Goal: Task Accomplishment & Management: Manage account settings

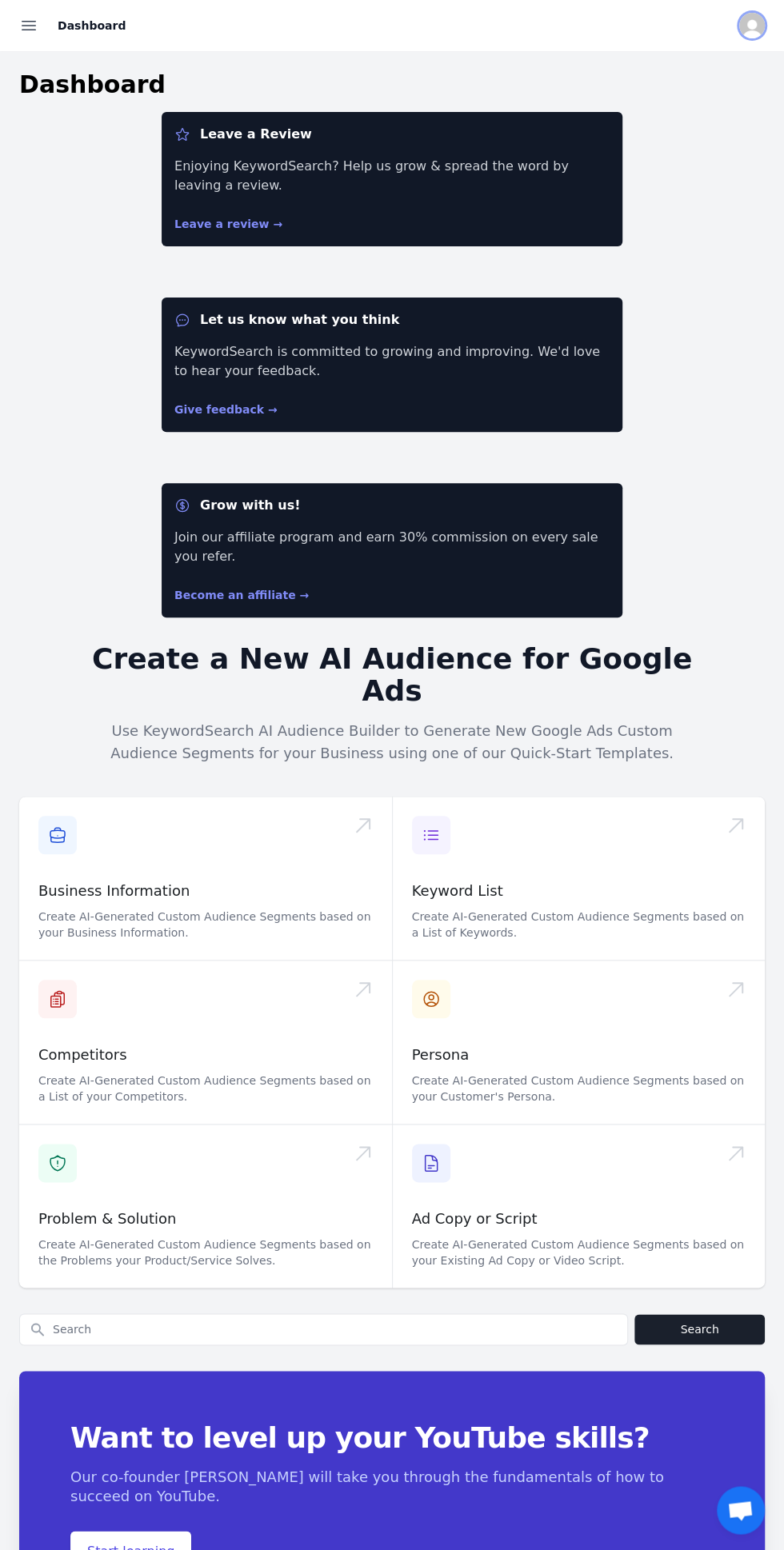
click at [756, 26] on img "Open user button" at bounding box center [751, 25] width 25 height 25
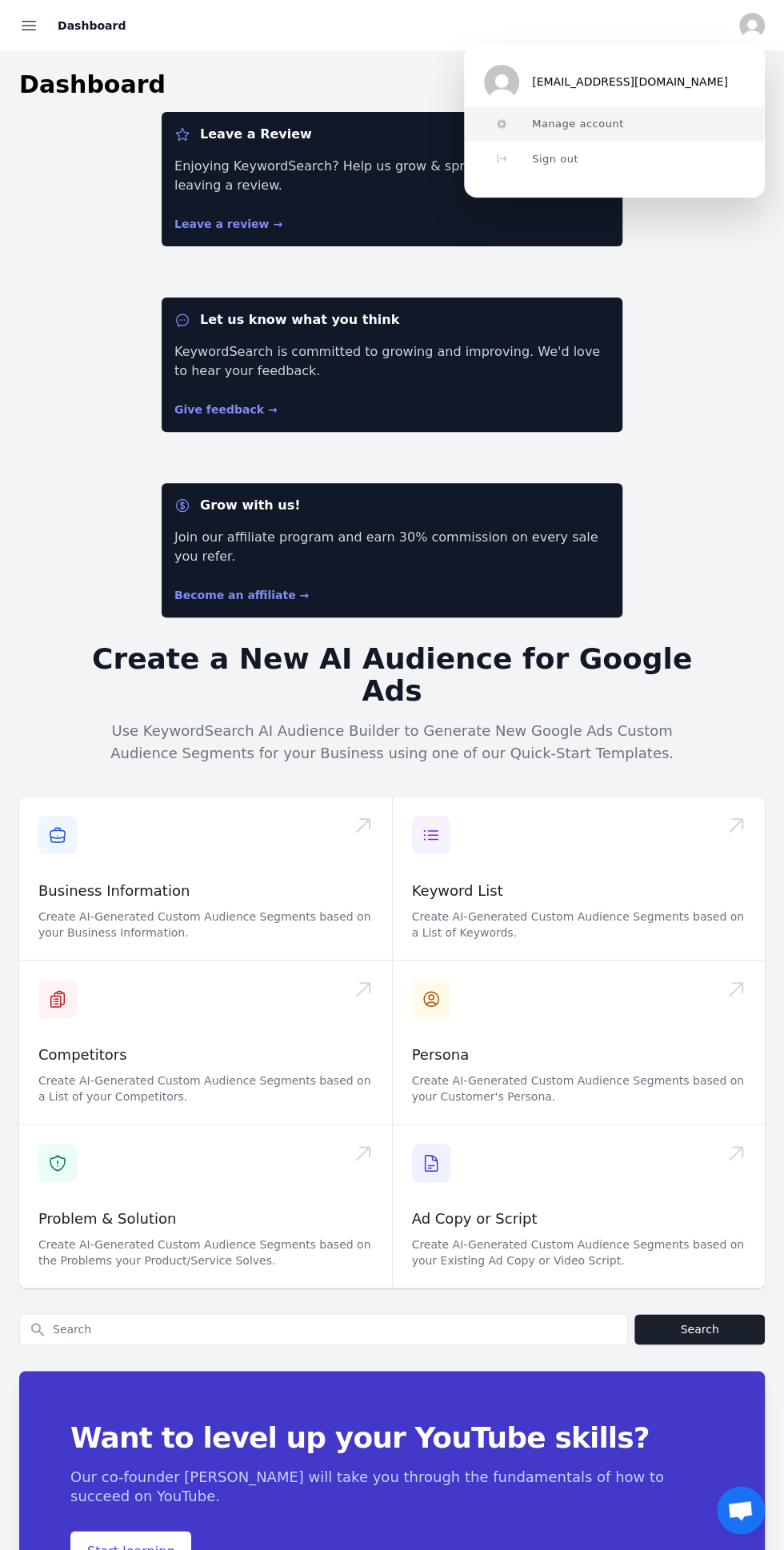
click at [698, 132] on button "Manage account" at bounding box center [614, 124] width 299 height 35
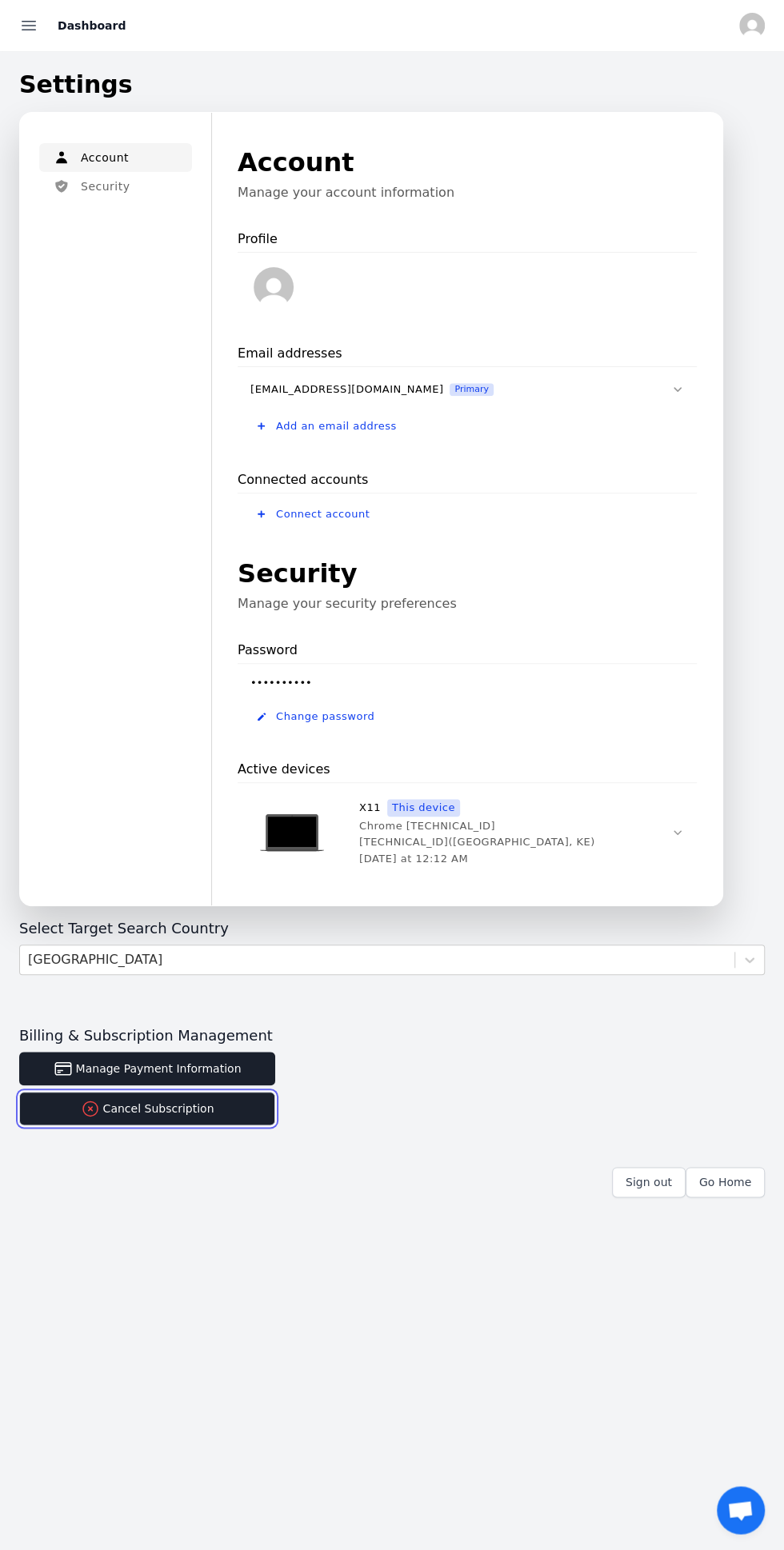
click at [240, 1107] on button "Cancel Subscription" at bounding box center [147, 1109] width 256 height 33
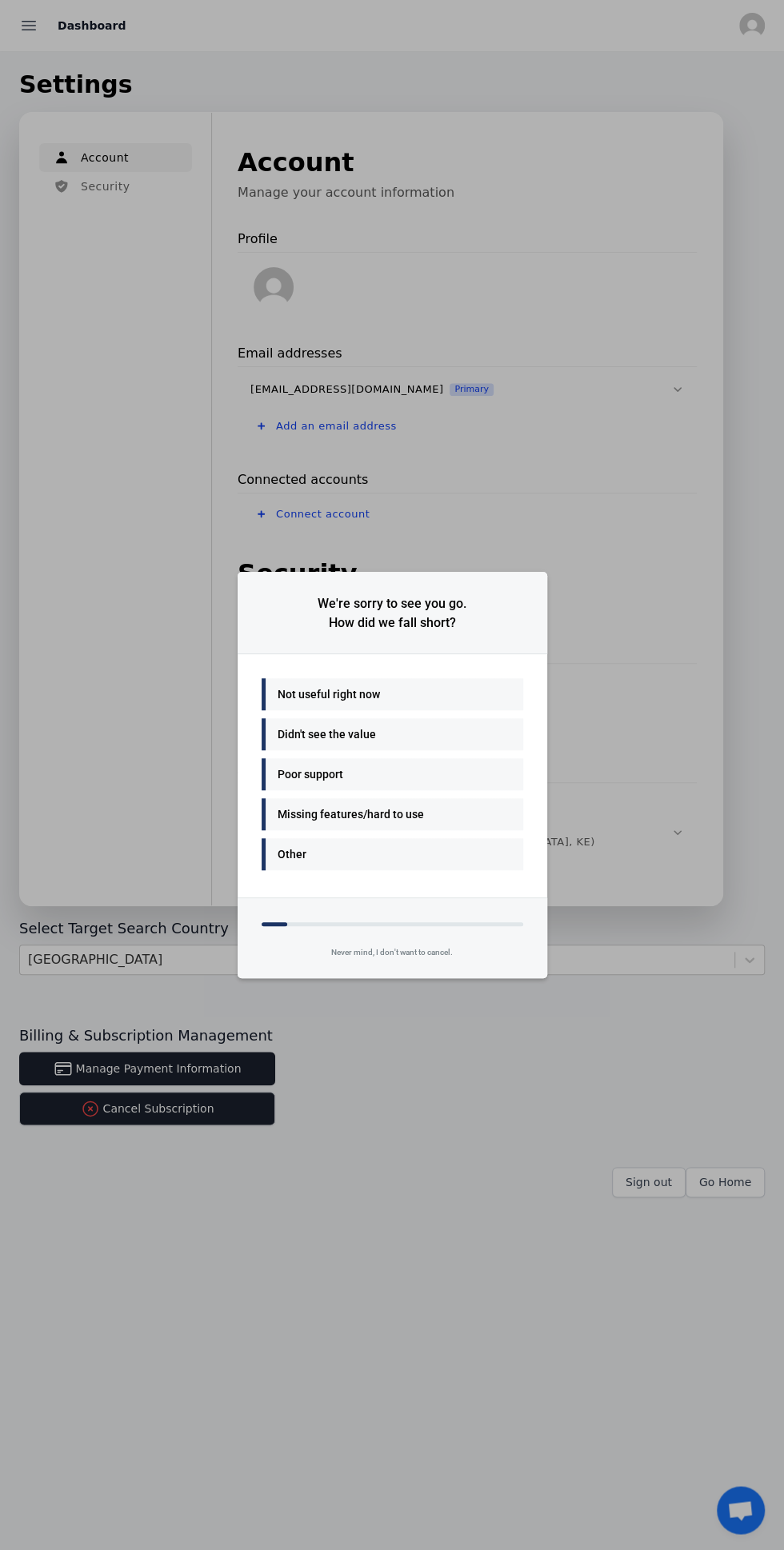
click at [472, 698] on div "Not useful right now" at bounding box center [388, 695] width 221 height 19
click at [474, 696] on div "Many things - I'll be back" at bounding box center [388, 695] width 221 height 19
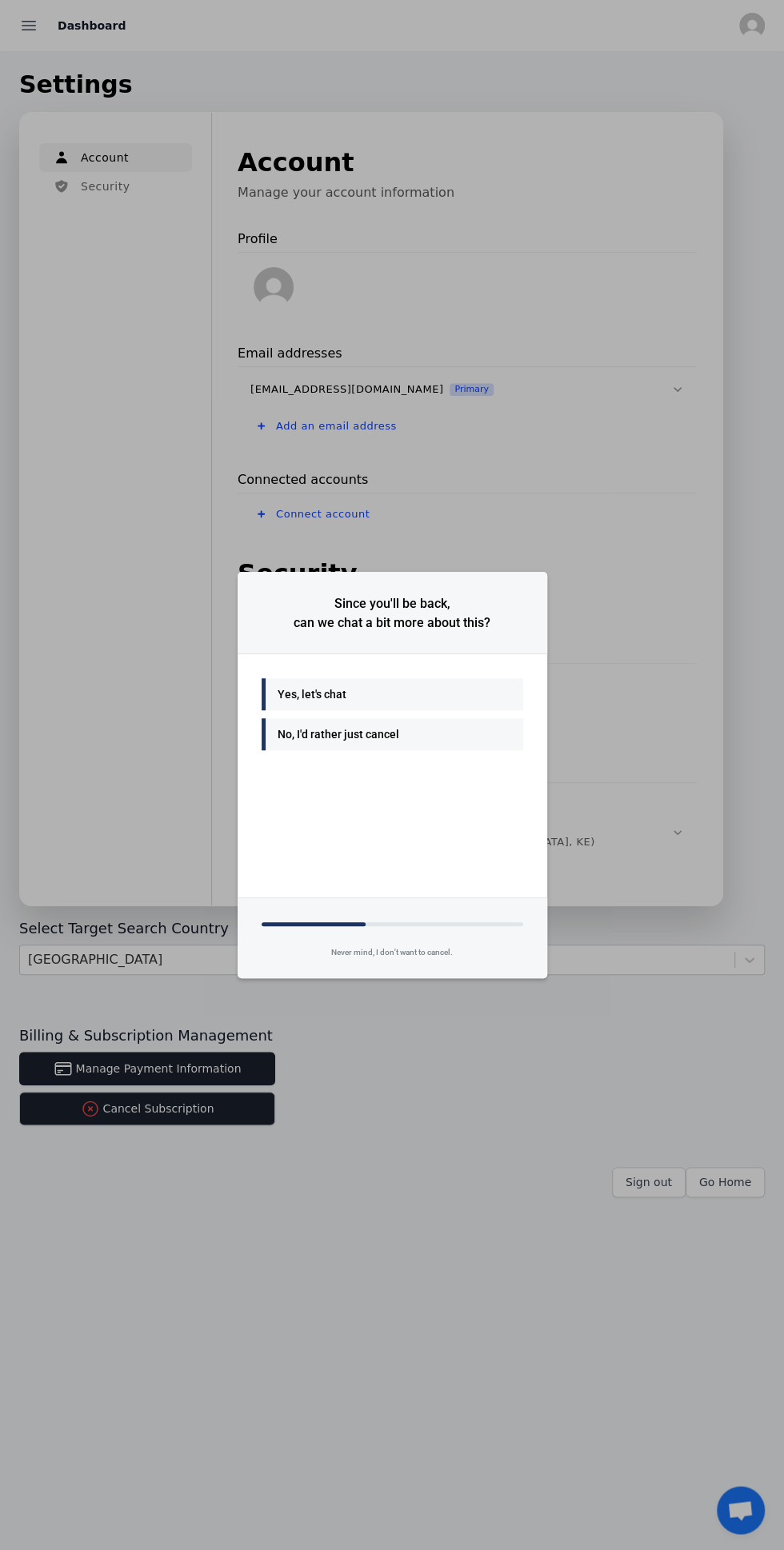
click at [446, 749] on div "No, I'd rather just cancel" at bounding box center [393, 734] width 262 height 32
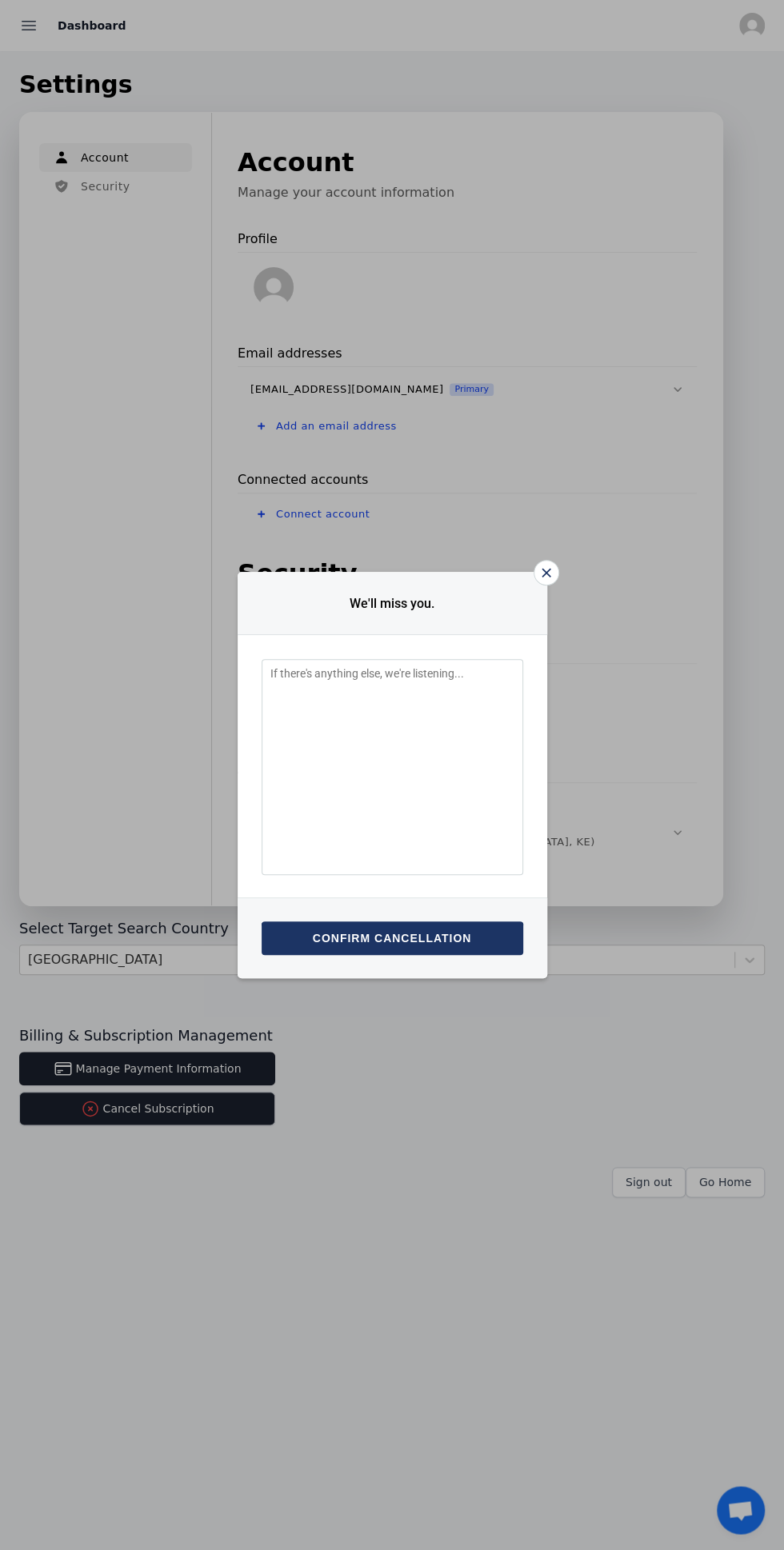
click at [474, 771] on textarea "Feedback Input" at bounding box center [393, 768] width 262 height 216
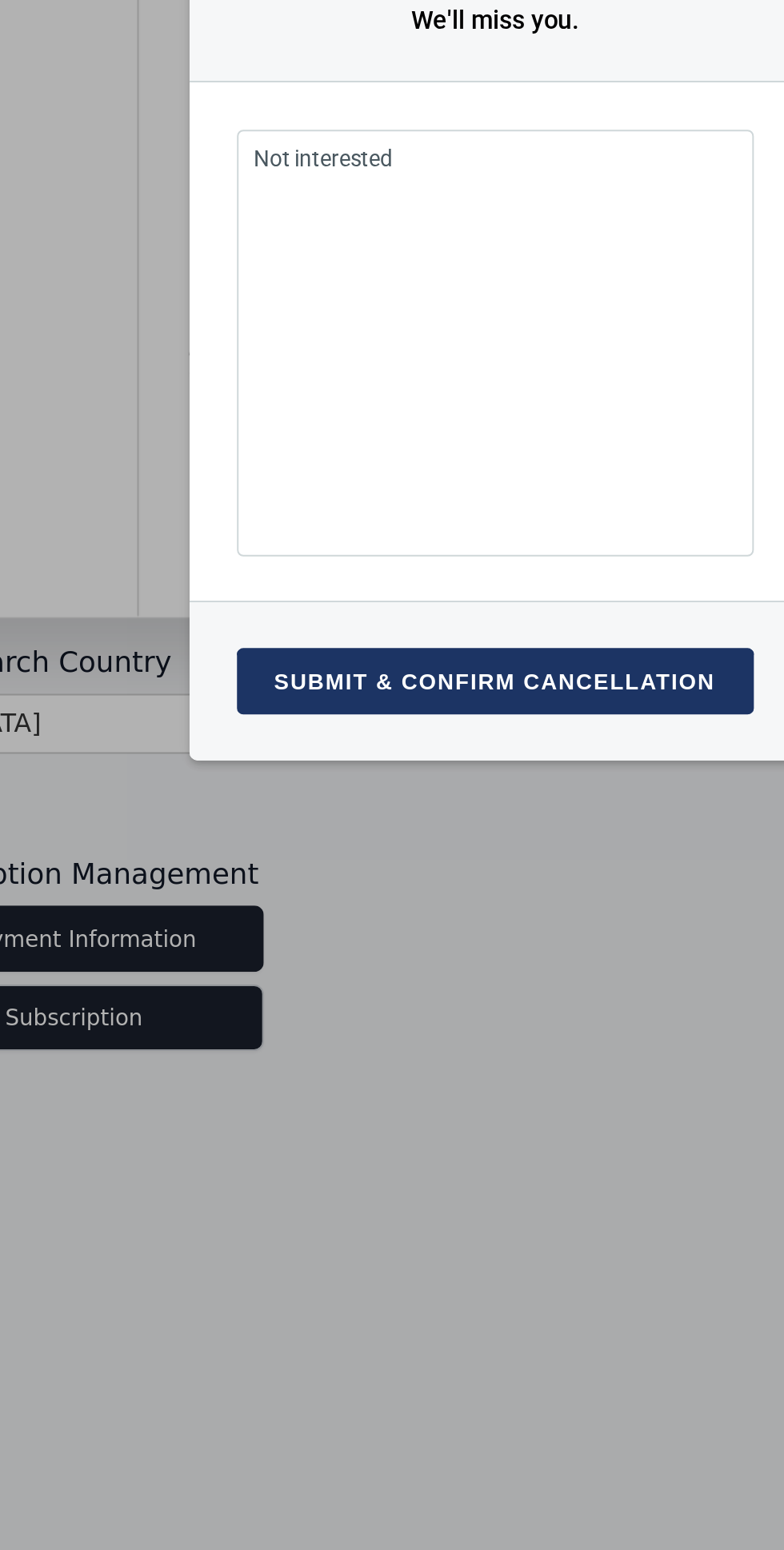
type textarea "Not interested"
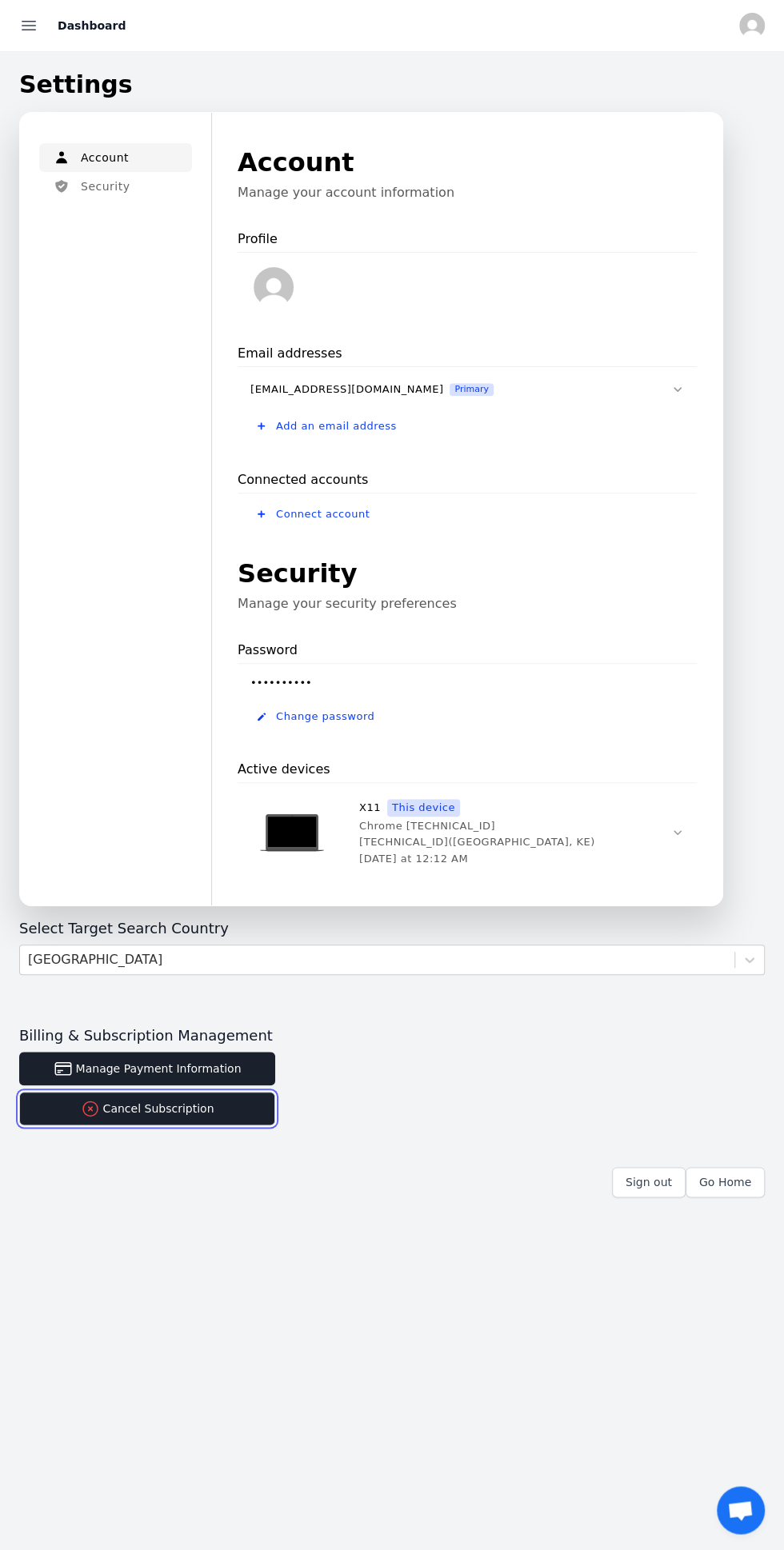
click at [244, 1113] on button "Cancel Subscription" at bounding box center [147, 1109] width 256 height 33
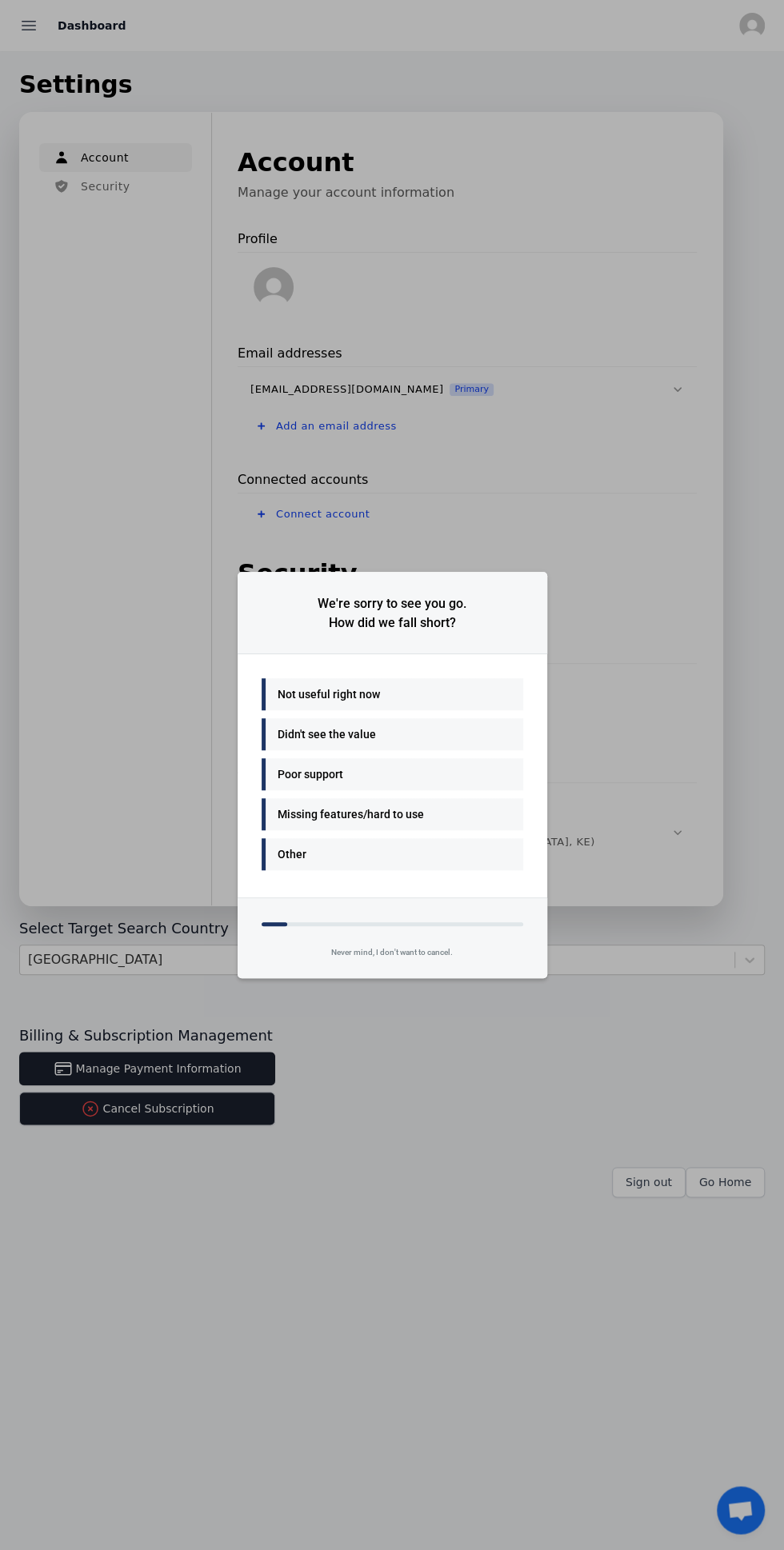
click at [445, 774] on div "Poor support" at bounding box center [388, 775] width 221 height 19
click at [442, 829] on div "Other" at bounding box center [393, 814] width 262 height 32
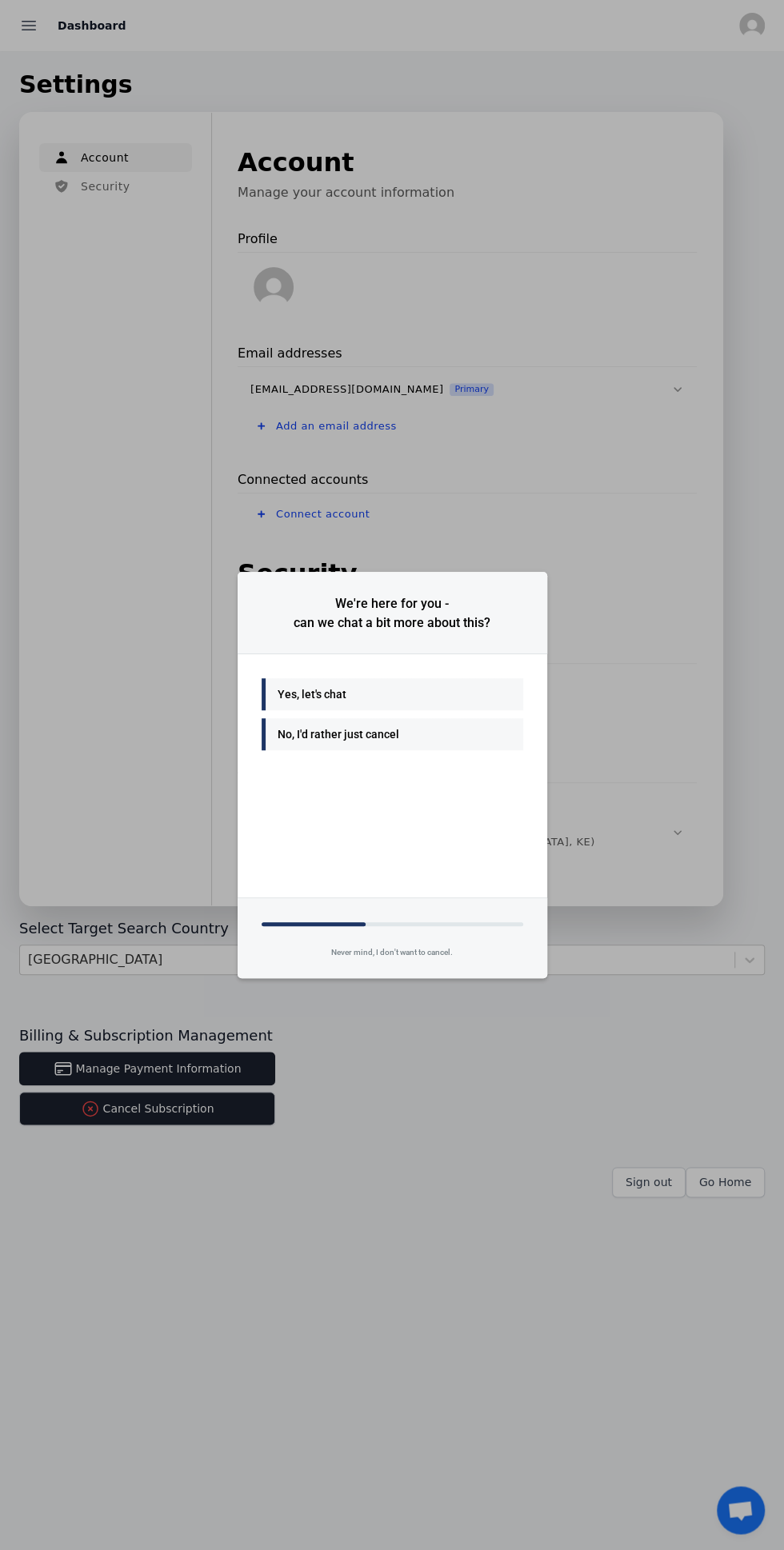
click at [467, 749] on div "No, I'd rather just cancel" at bounding box center [393, 734] width 262 height 32
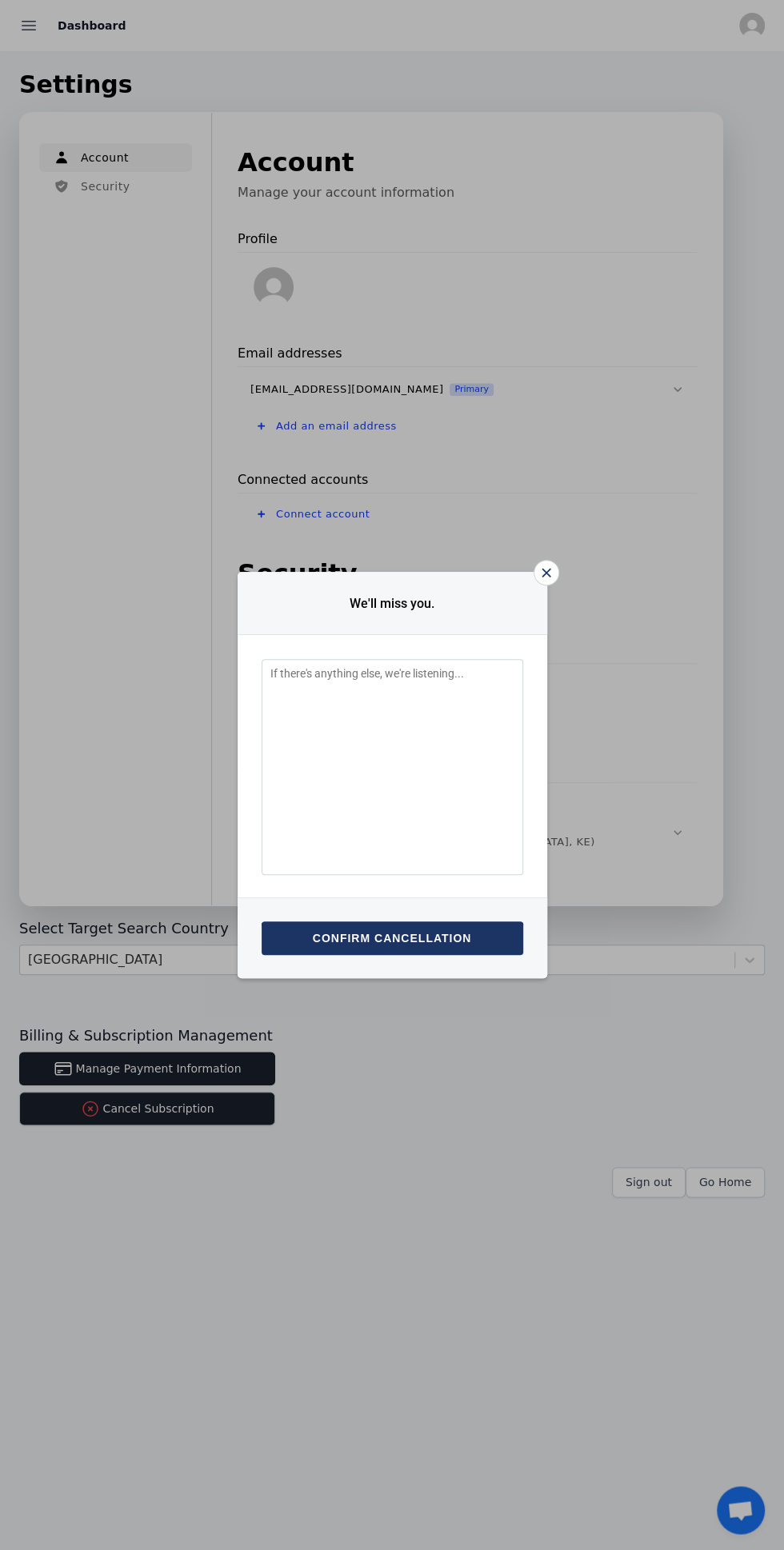
click at [480, 925] on button "Confirm cancellation" at bounding box center [393, 938] width 262 height 33
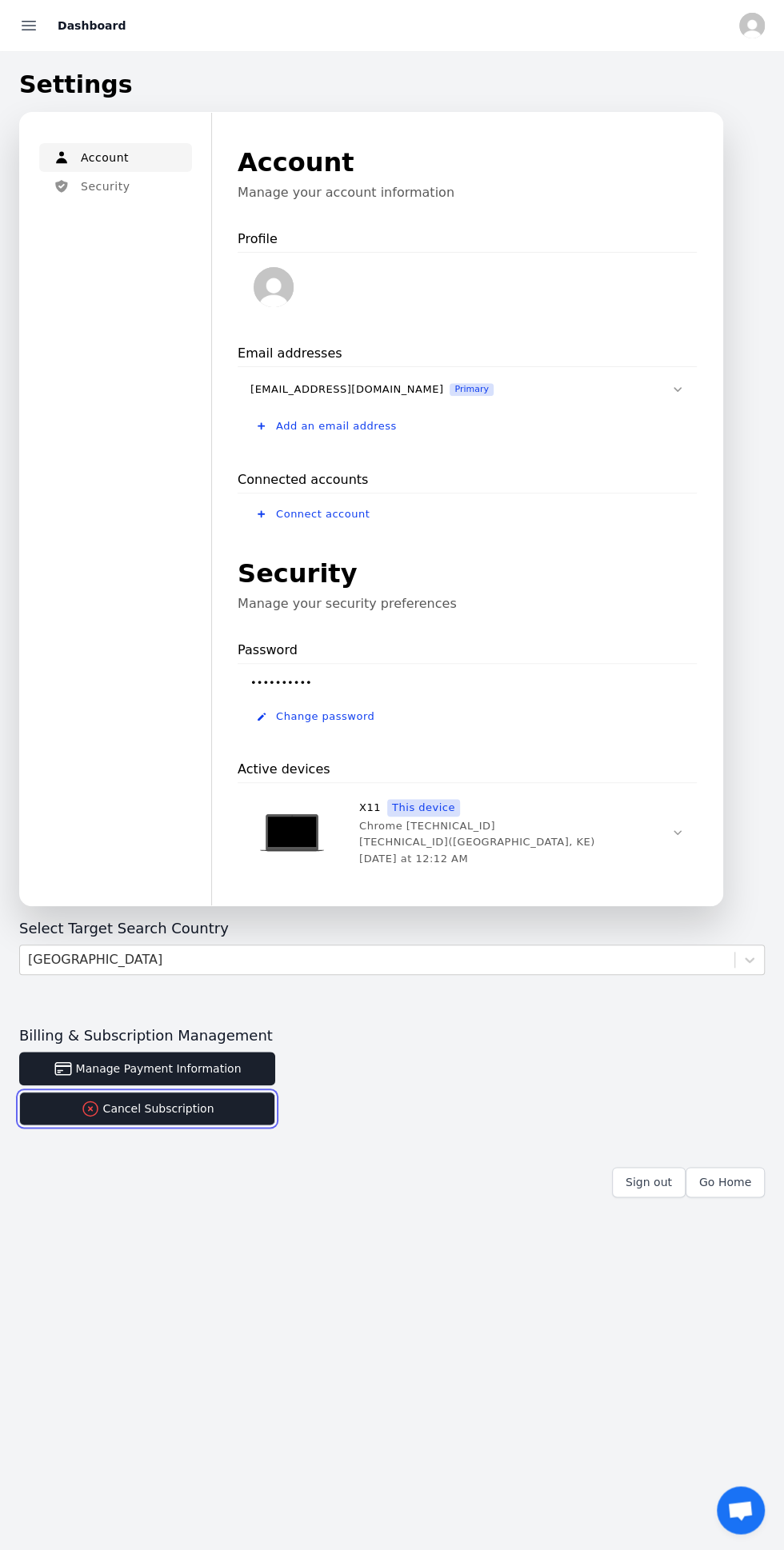
click at [214, 1115] on button "Cancel Subscription" at bounding box center [147, 1109] width 256 height 33
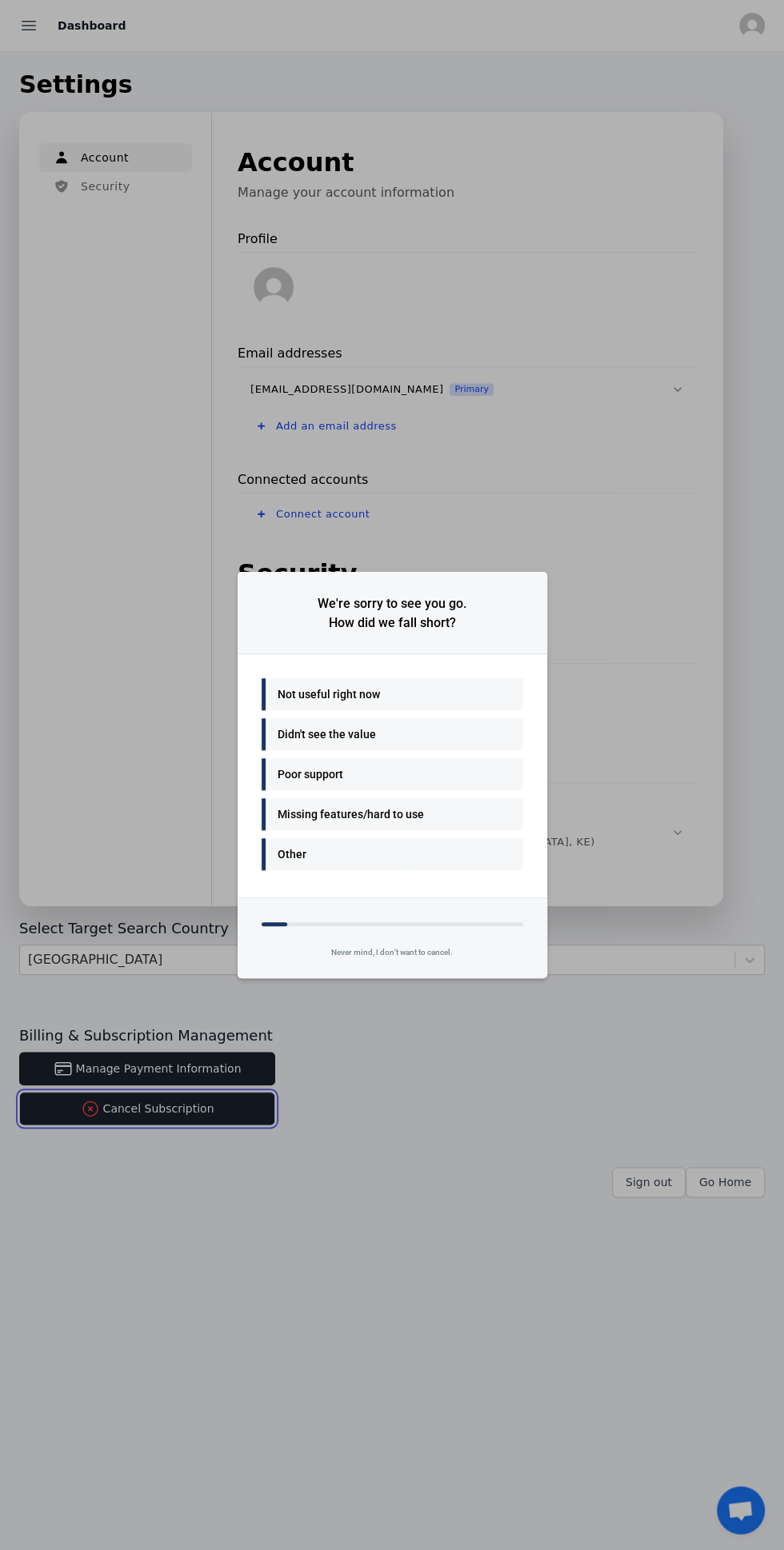
scroll to position [18, 0]
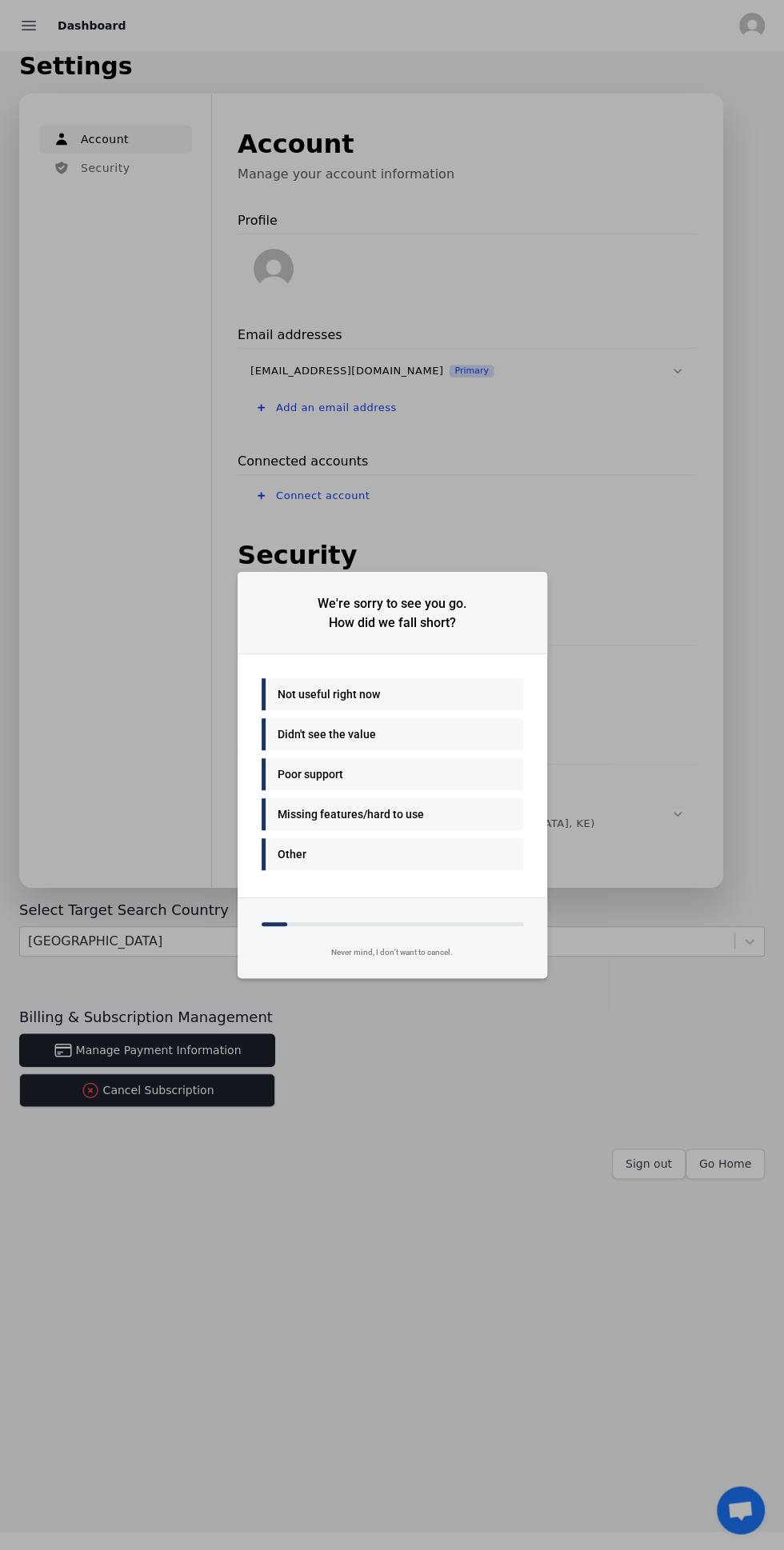
click at [456, 784] on div "Poor support" at bounding box center [388, 775] width 221 height 19
click at [424, 898] on div "Many things - I'll be back Good value Easy to use Other" at bounding box center [392, 775] width 309 height 244
click at [439, 824] on div "Other" at bounding box center [388, 814] width 221 height 19
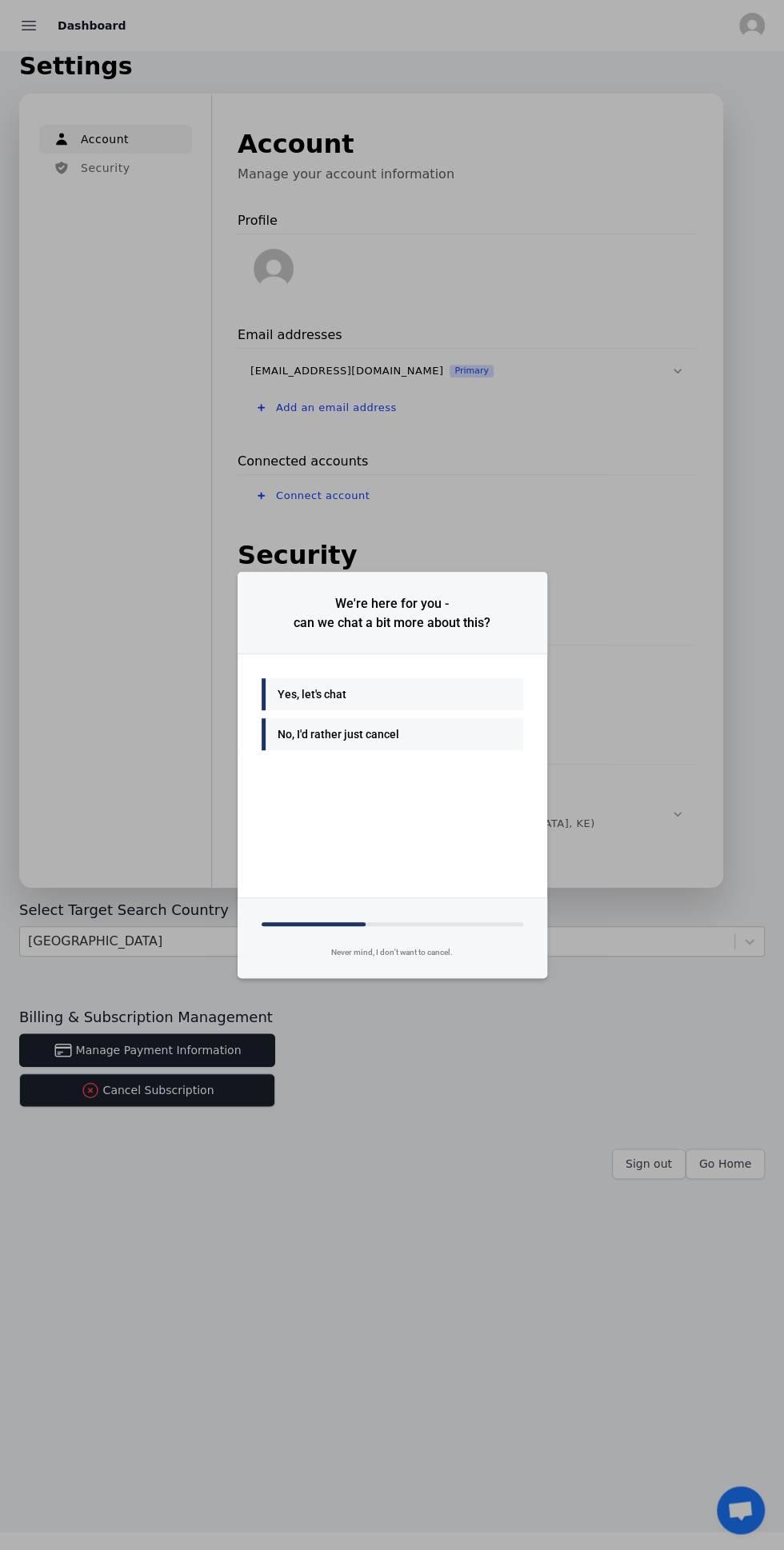
click at [464, 750] on div "No, I'd rather just cancel" at bounding box center [393, 734] width 262 height 32
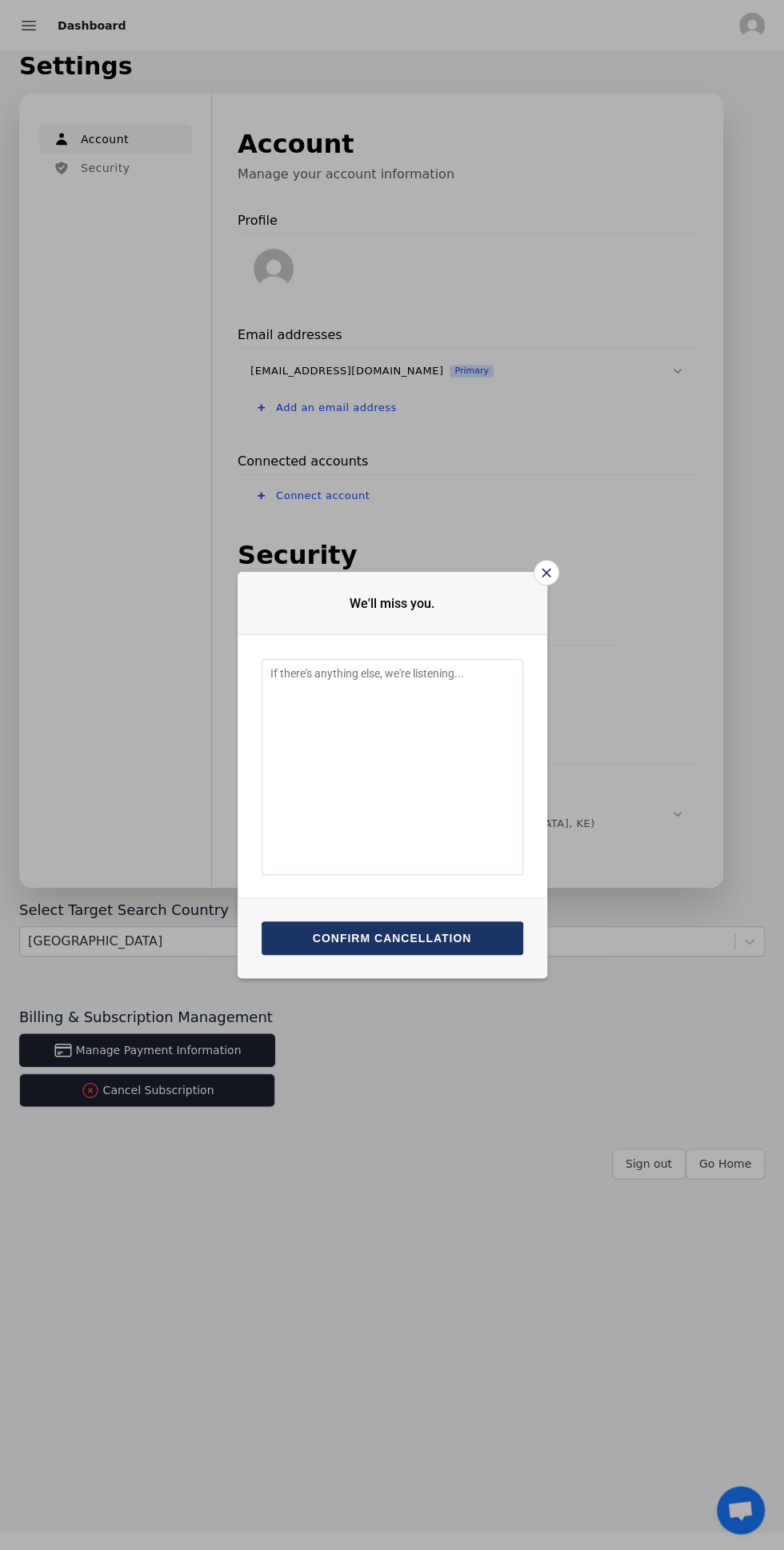
click at [474, 955] on button "Confirm cancellation" at bounding box center [393, 938] width 262 height 33
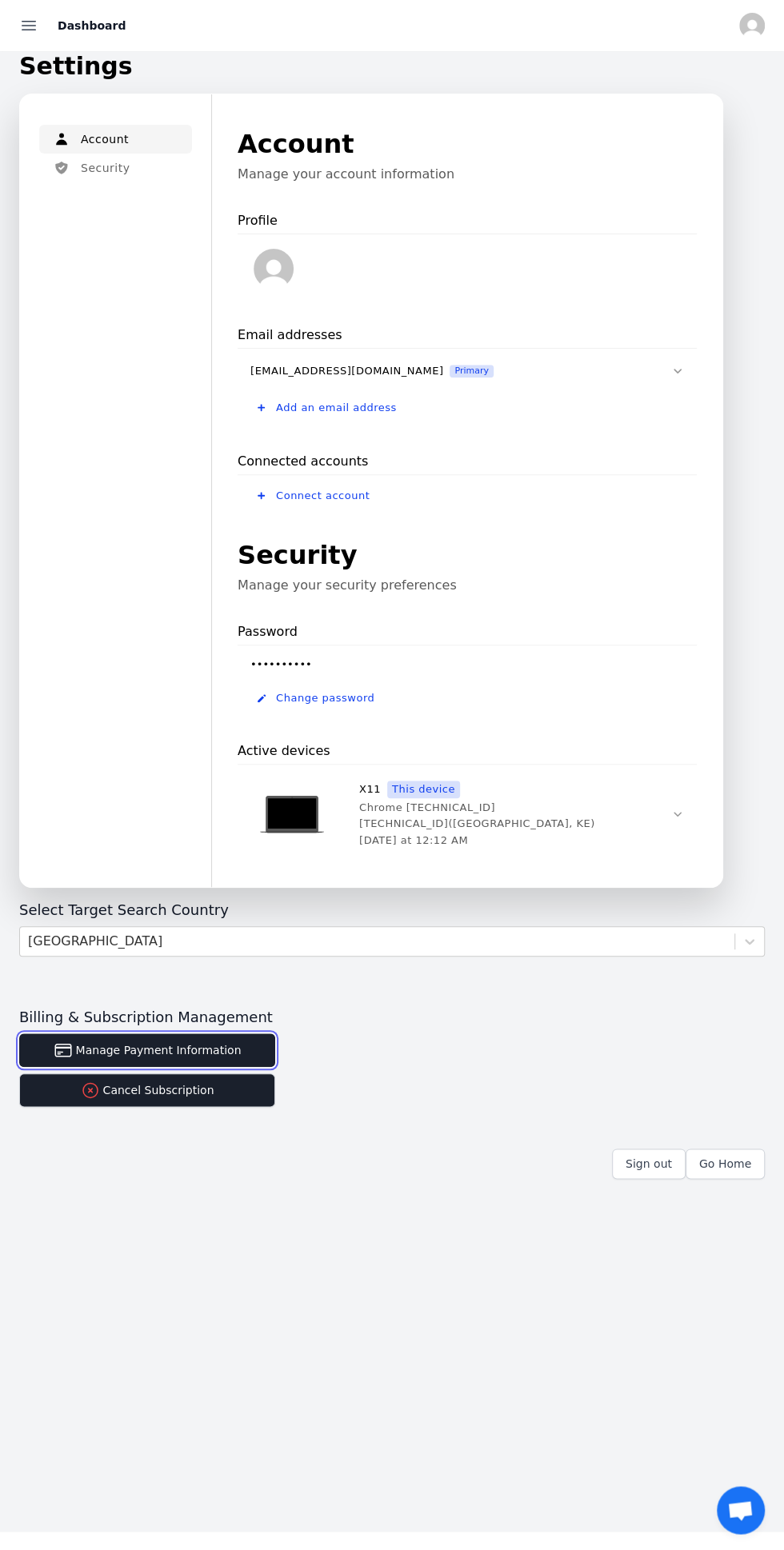
click at [236, 1042] on button "Manage Payment Information" at bounding box center [147, 1050] width 256 height 33
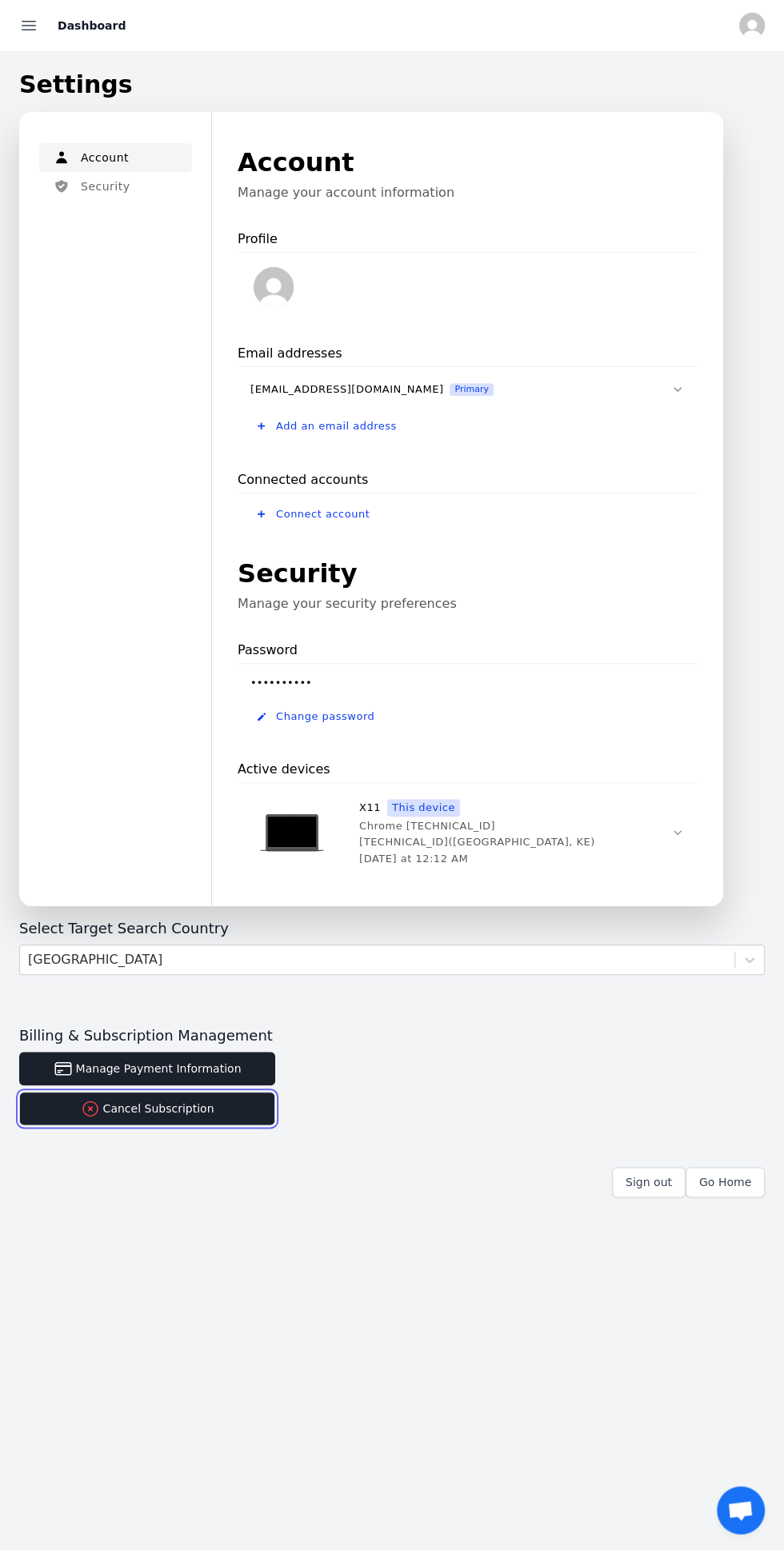
click at [248, 1115] on button "Cancel Subscription" at bounding box center [147, 1109] width 256 height 33
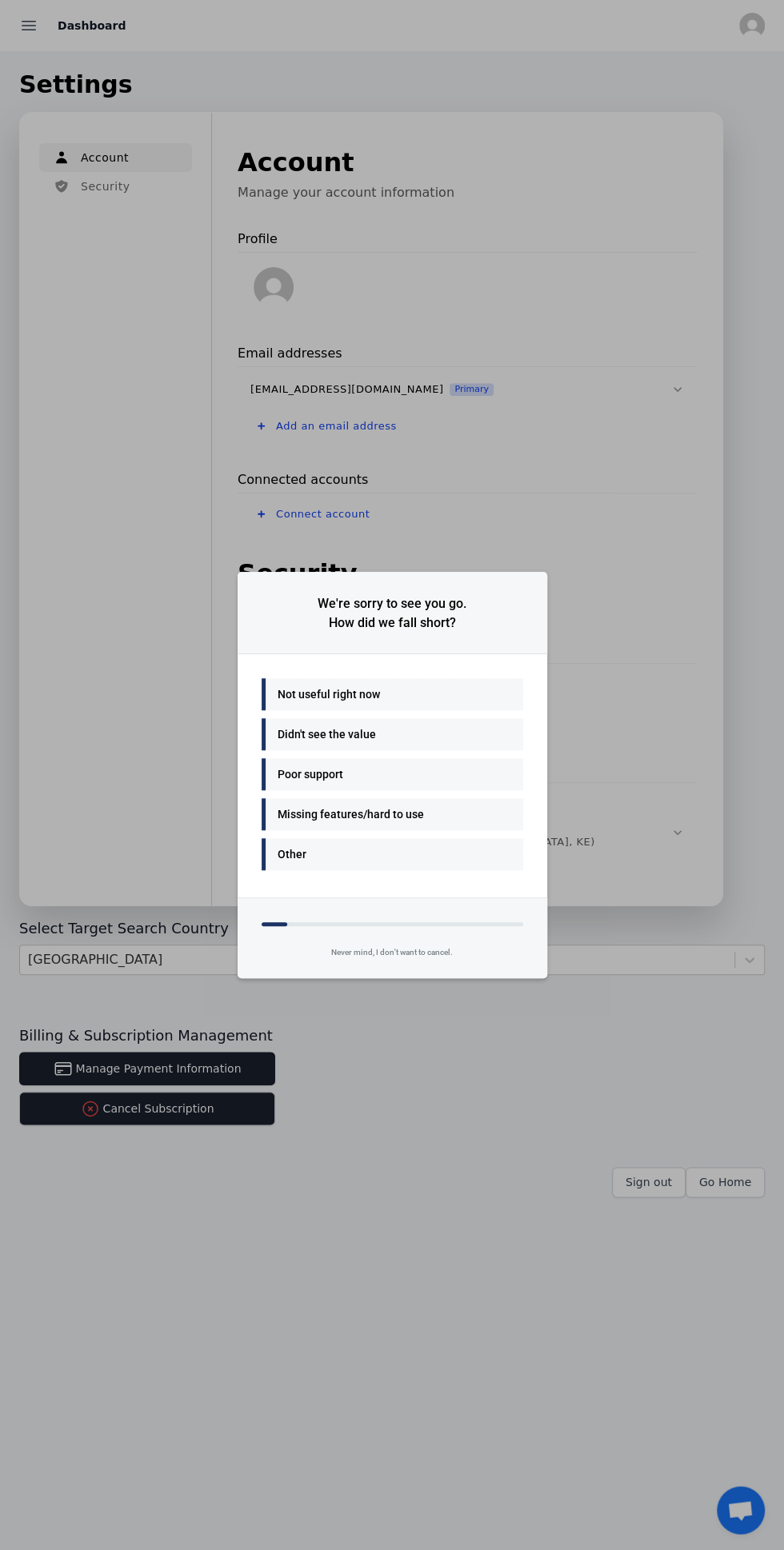
click at [436, 862] on div "Other" at bounding box center [388, 855] width 221 height 19
click at [423, 854] on div "Other" at bounding box center [388, 855] width 221 height 19
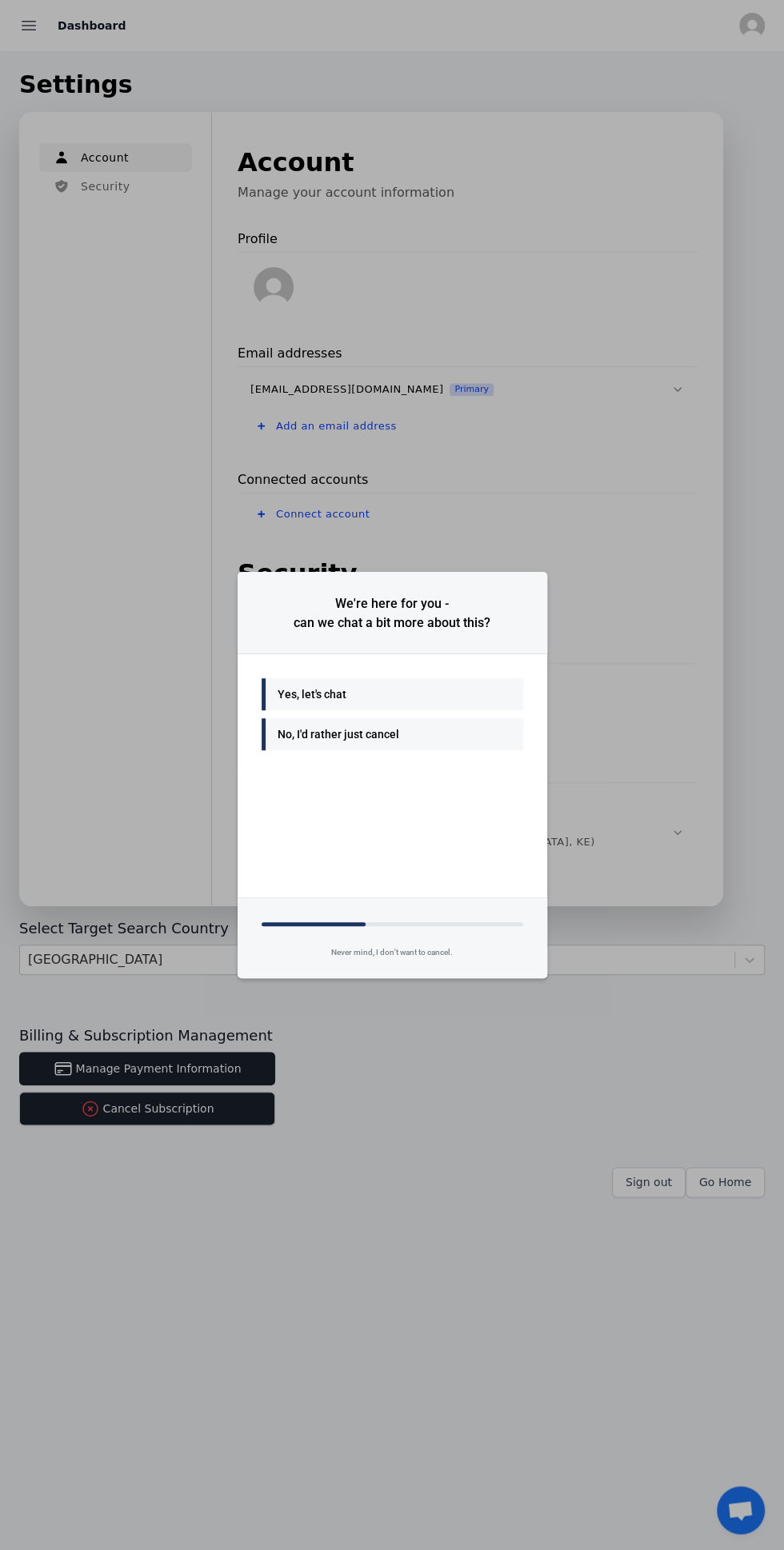
click at [446, 733] on div "No, I'd rather just cancel" at bounding box center [388, 734] width 221 height 19
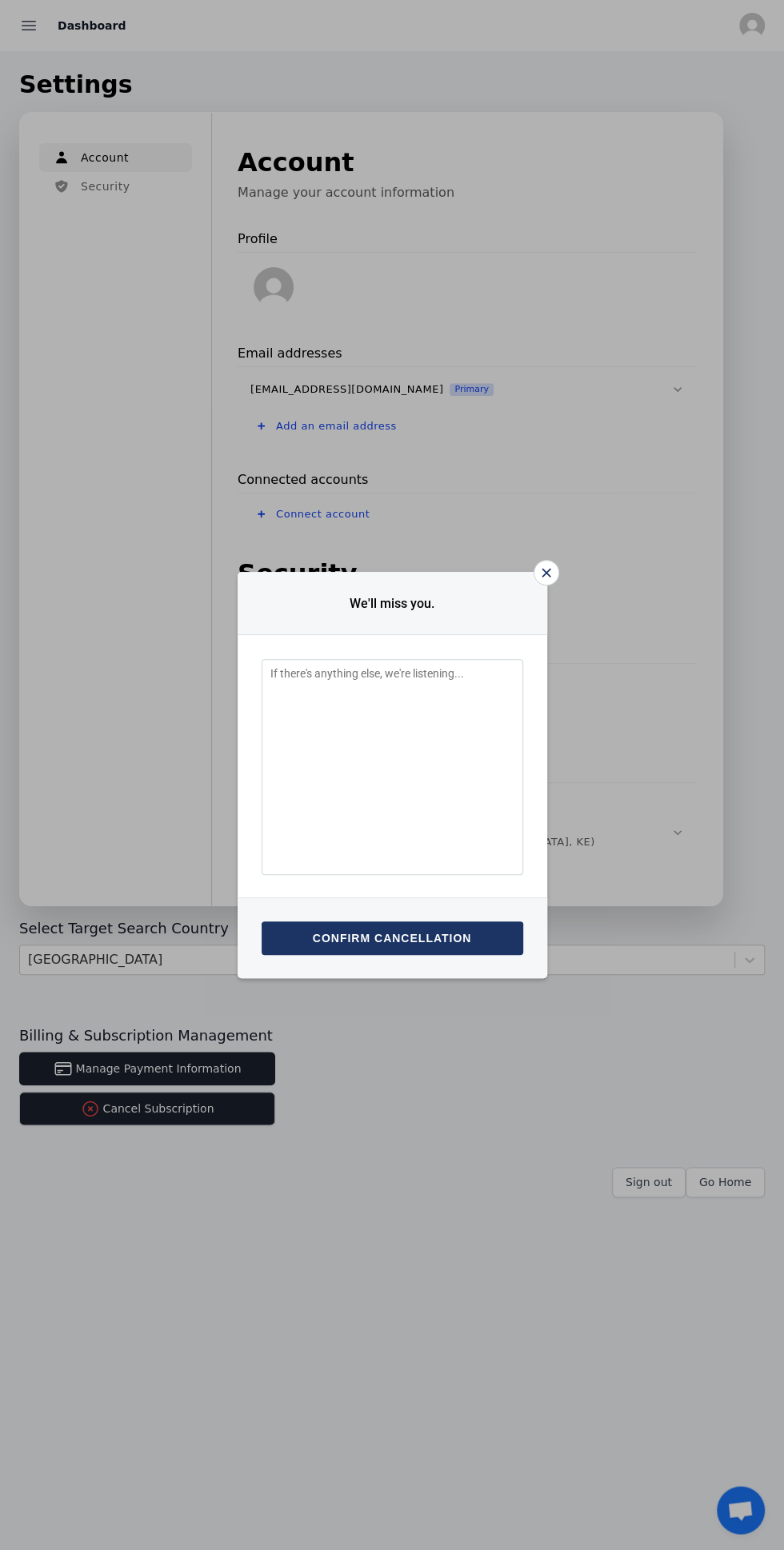
click at [436, 953] on button "Confirm cancellation" at bounding box center [393, 938] width 262 height 33
